Goal: Information Seeking & Learning: Learn about a topic

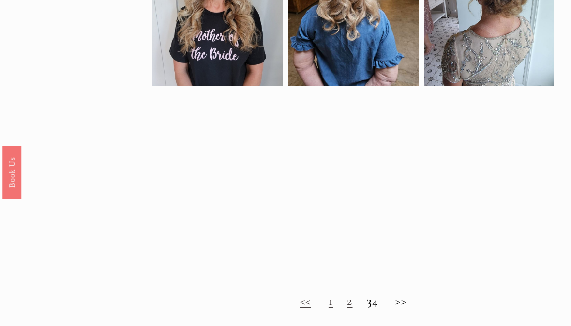
scroll to position [516, 0]
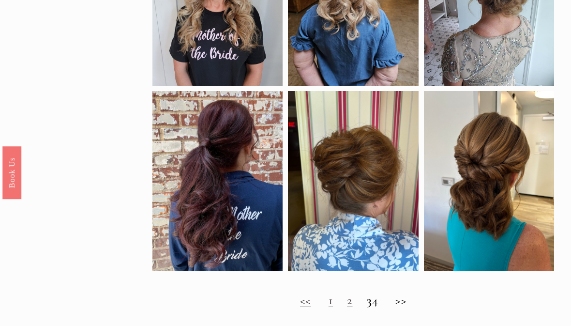
click at [349, 302] on h2 "<< 1 2 3 4 >>" at bounding box center [352, 300] width 401 height 15
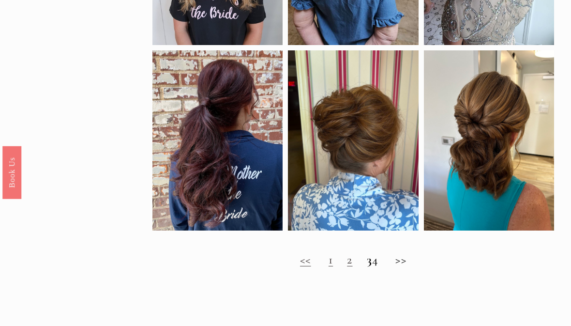
scroll to position [554, 0]
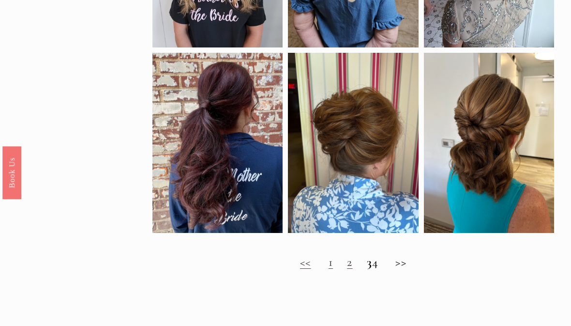
click at [347, 267] on link "2" at bounding box center [349, 261] width 5 height 15
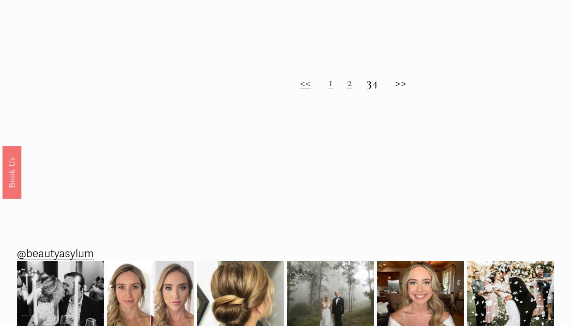
scroll to position [730, 0]
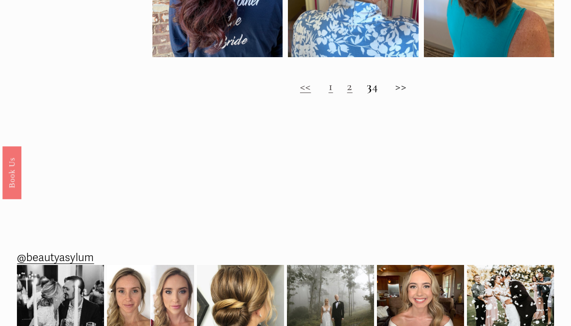
click at [368, 93] on h2 "<< 1 2 3 4 >>" at bounding box center [352, 86] width 401 height 15
click at [367, 93] on strong "3" at bounding box center [369, 86] width 5 height 15
click at [397, 94] on h2 "<< 1 2 3 4 >>" at bounding box center [352, 86] width 401 height 15
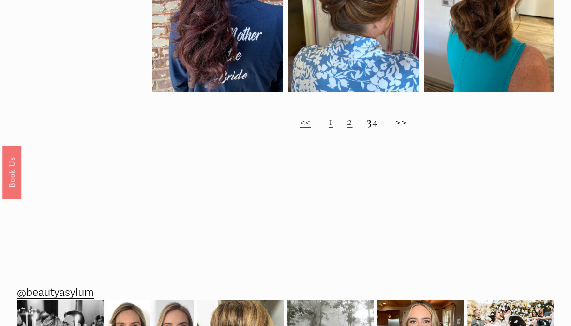
scroll to position [682, 0]
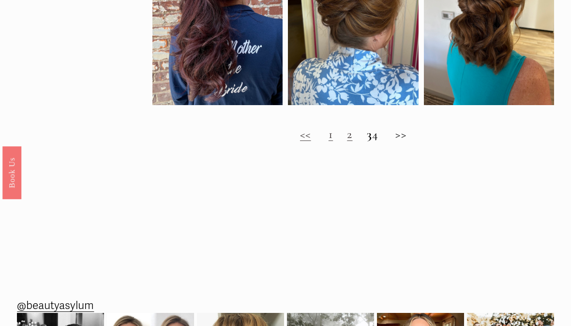
click at [365, 142] on h2 "<< 1 2 3 4 >>" at bounding box center [352, 134] width 401 height 15
click at [380, 142] on h2 "<< 1 2 3 4 >>" at bounding box center [352, 134] width 401 height 15
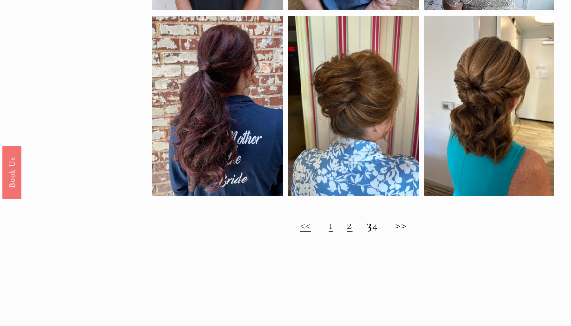
scroll to position [592, 0]
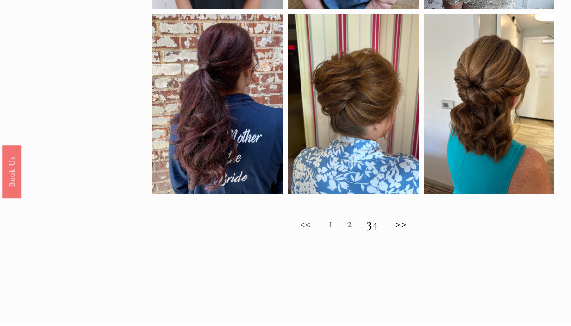
click at [347, 231] on link "2" at bounding box center [349, 224] width 5 height 15
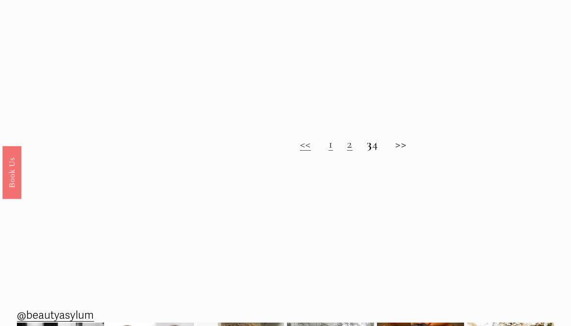
scroll to position [672, 0]
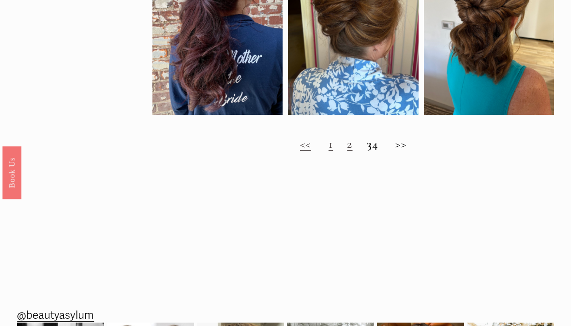
click at [380, 151] on h2 "<< 1 2 3 4 >>" at bounding box center [352, 144] width 401 height 15
click at [367, 151] on strong "3" at bounding box center [369, 143] width 5 height 15
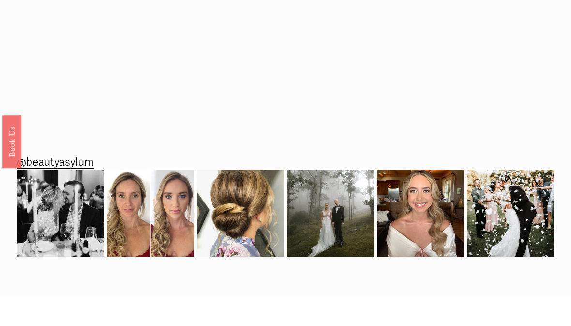
scroll to position [826, 0]
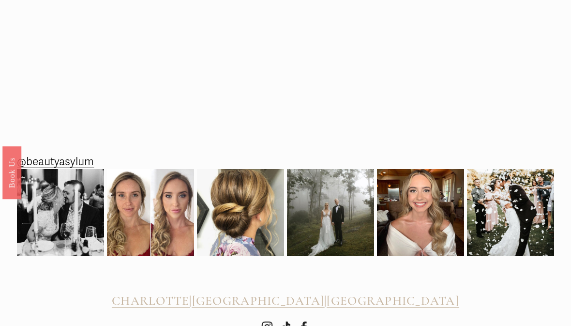
click at [392, 305] on span "[GEOGRAPHIC_DATA]" at bounding box center [393, 300] width 133 height 15
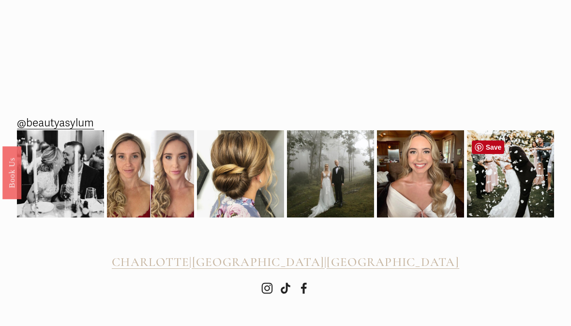
click at [520, 173] on img at bounding box center [510, 173] width 87 height 109
